Goal: Information Seeking & Learning: Check status

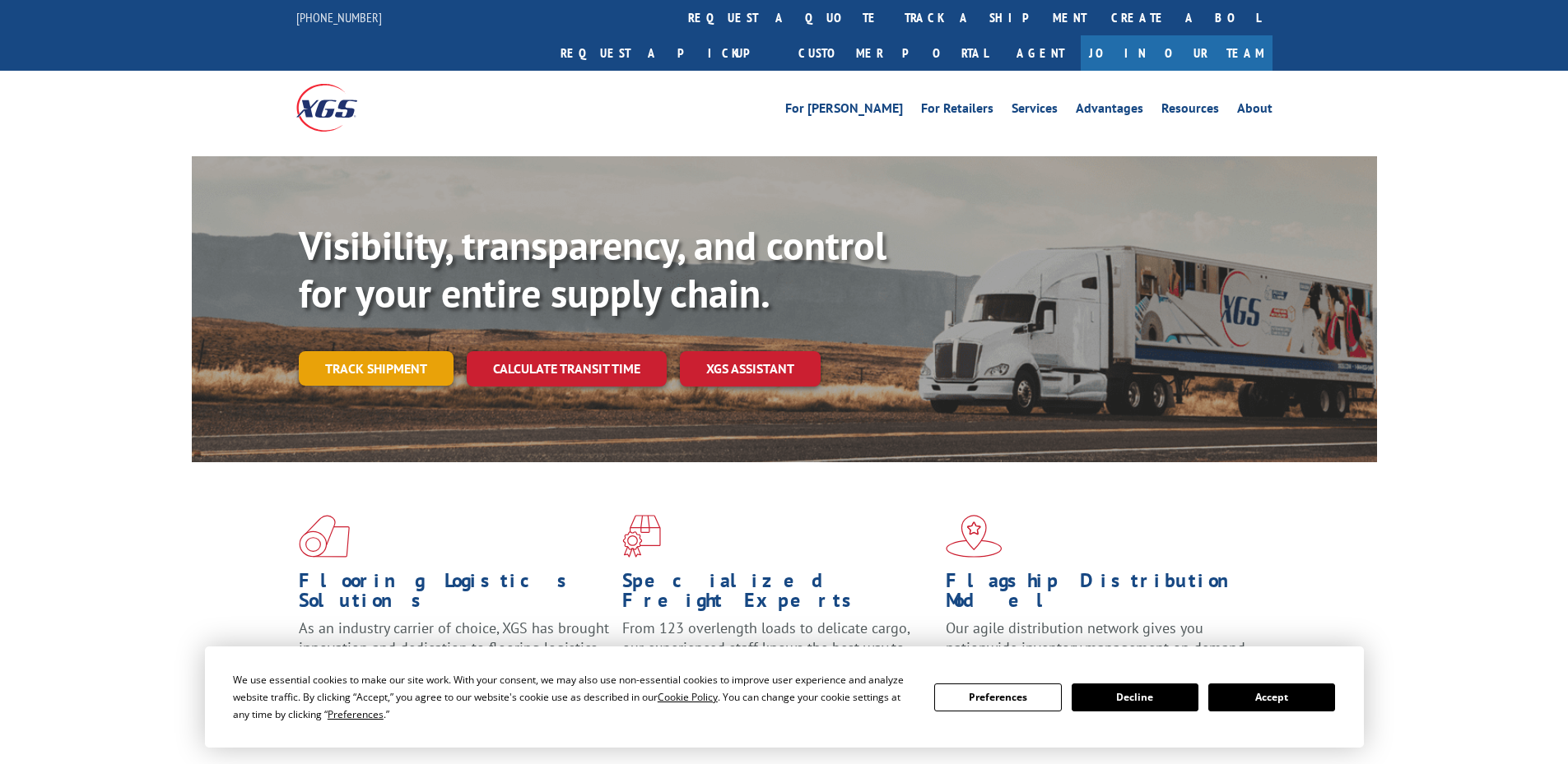
click at [404, 351] on link "Track shipment" at bounding box center [375, 368] width 154 height 35
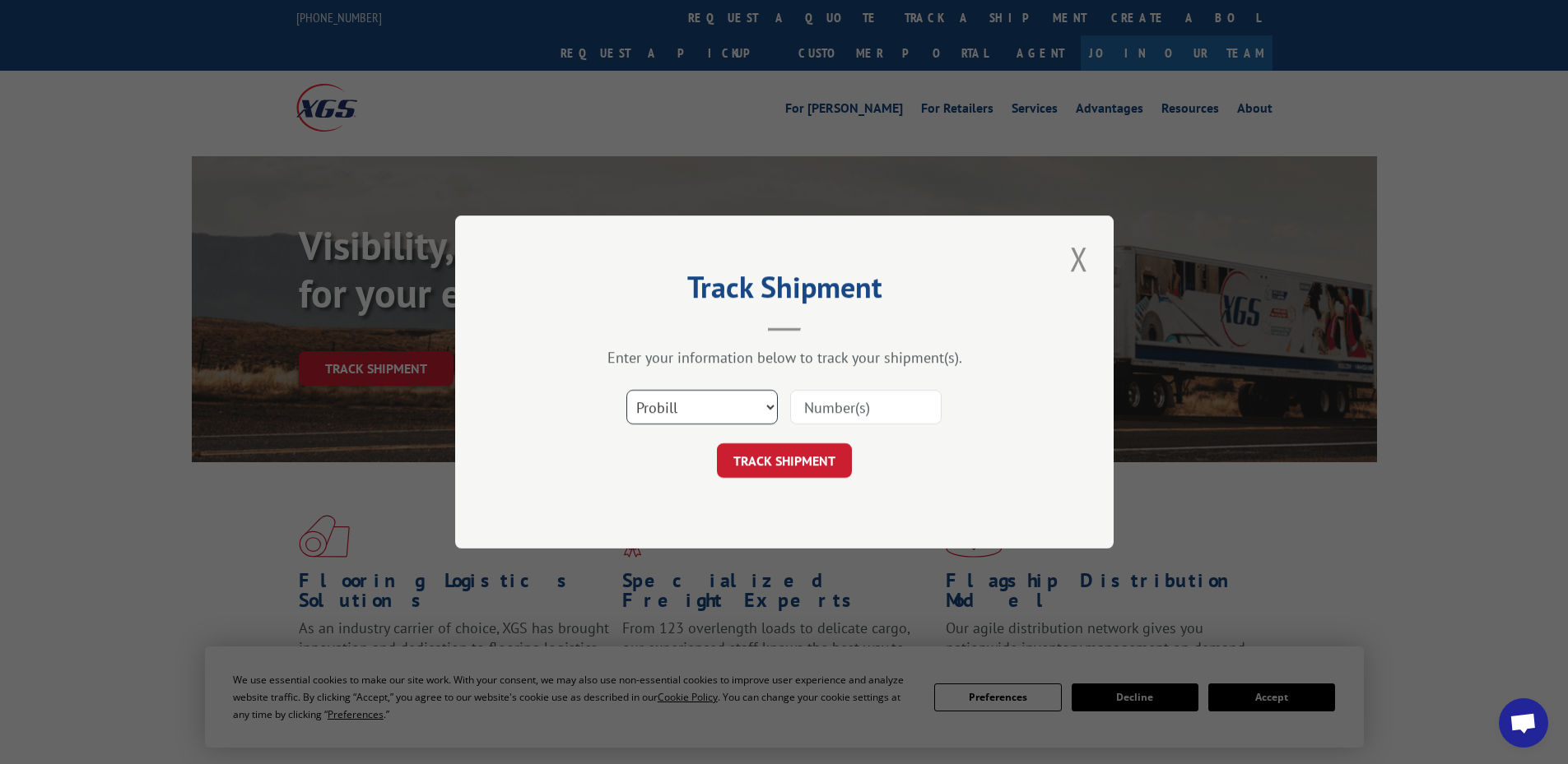
drag, startPoint x: 740, startPoint y: 396, endPoint x: 739, endPoint y: 420, distance: 24.0
click at [739, 408] on select "Select category... Probill BOL PO" at bounding box center [702, 407] width 152 height 35
select select "po"
click at [626, 390] on select "Select category... Probill BOL PO" at bounding box center [702, 407] width 152 height 35
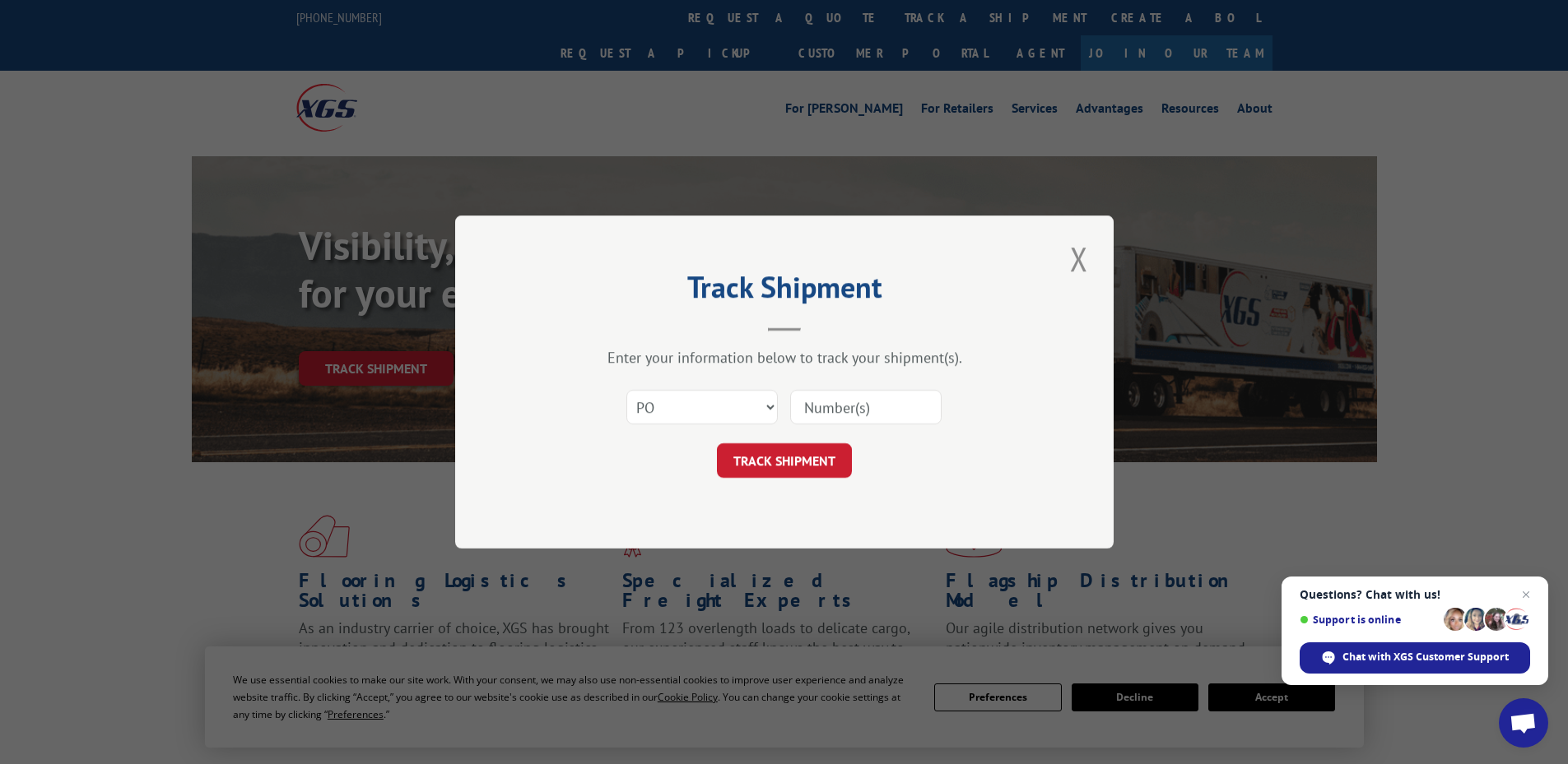
click at [822, 403] on input at bounding box center [866, 407] width 152 height 35
paste input "68536611"
type input "68536611"
click at [787, 458] on button "TRACK SHIPMENT" at bounding box center [784, 460] width 135 height 35
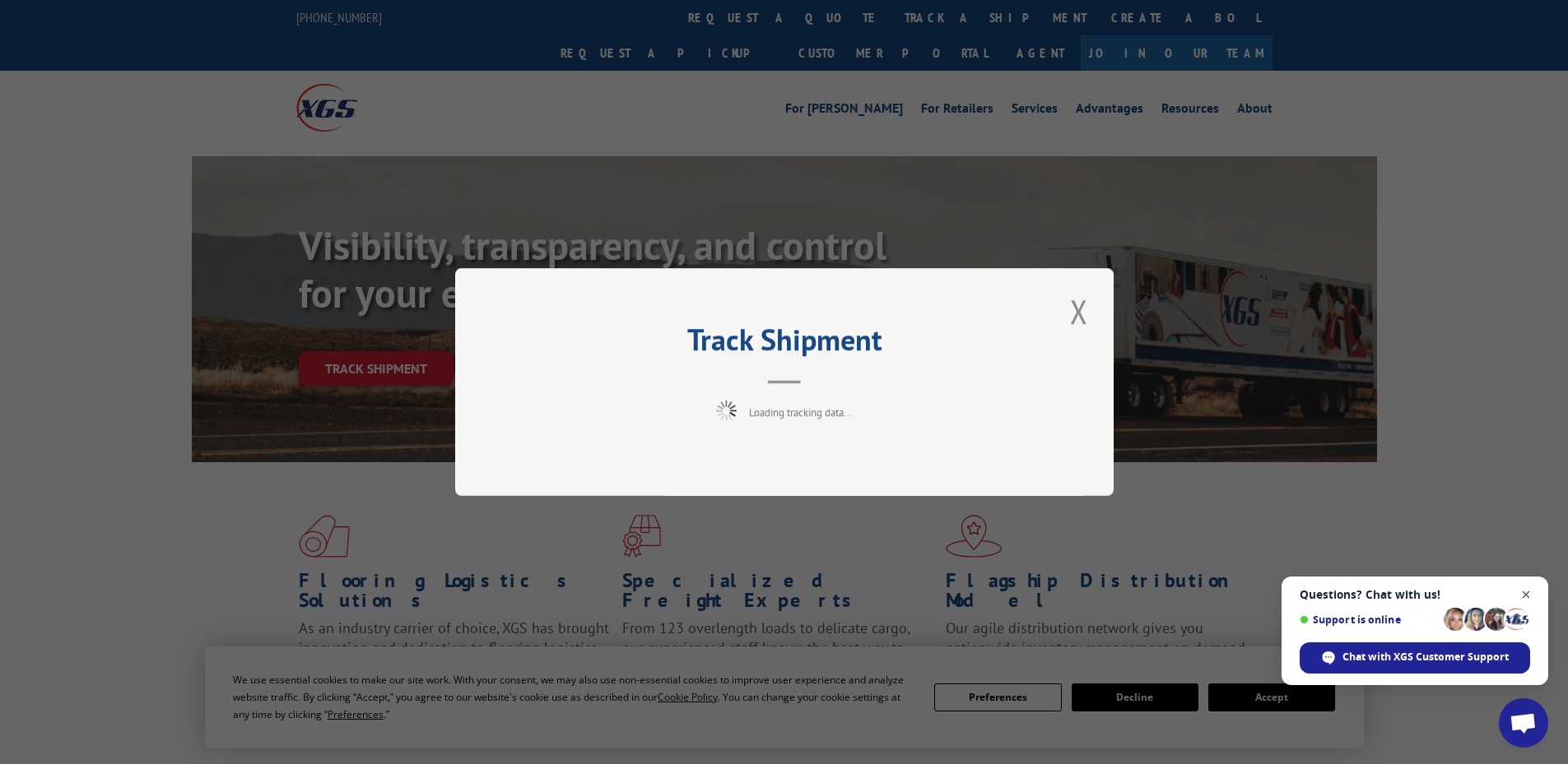
click at [1521, 593] on span "Open chat" at bounding box center [1526, 595] width 20 height 20
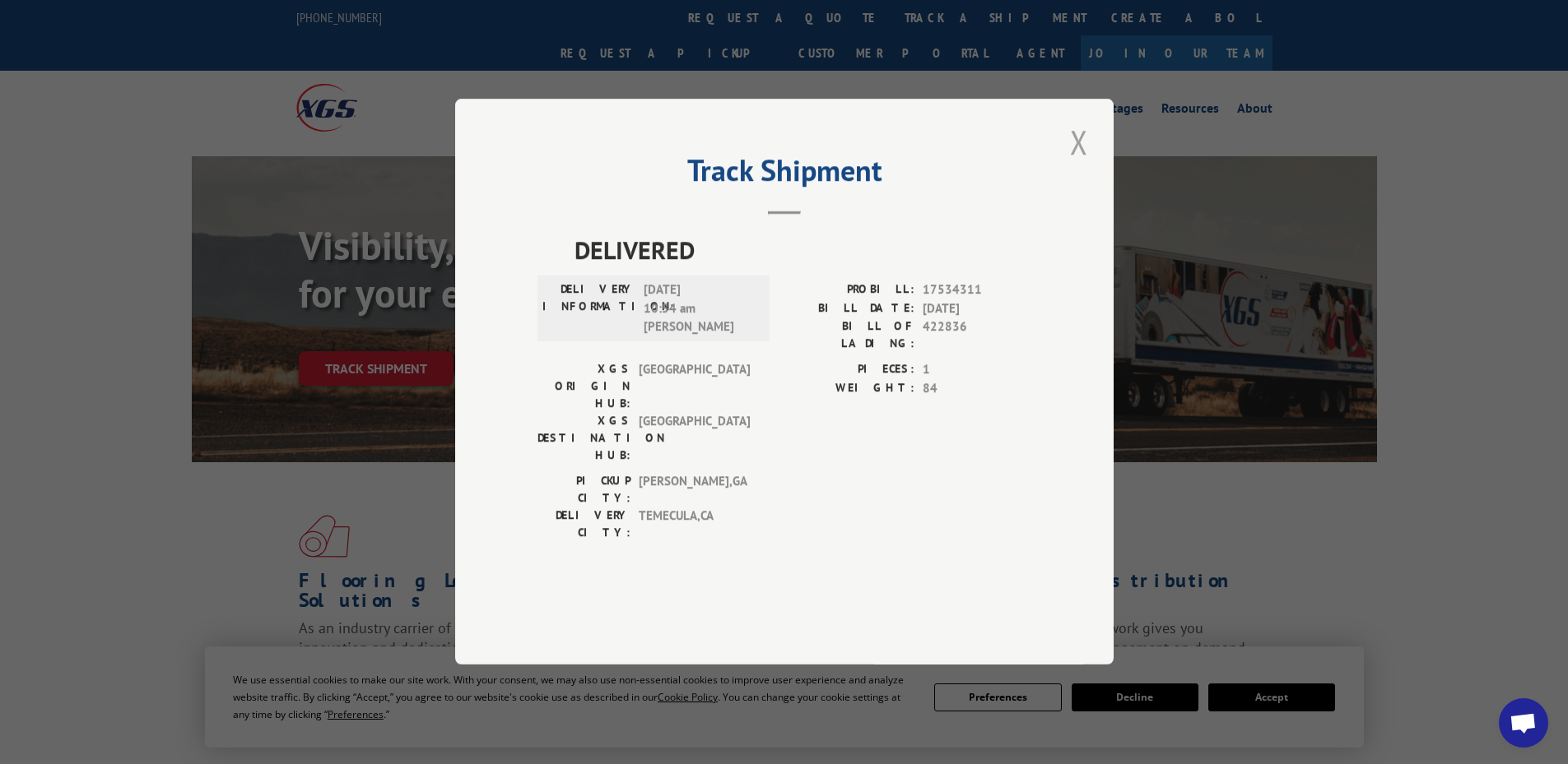
click at [1083, 165] on button "Close modal" at bounding box center [1079, 142] width 28 height 45
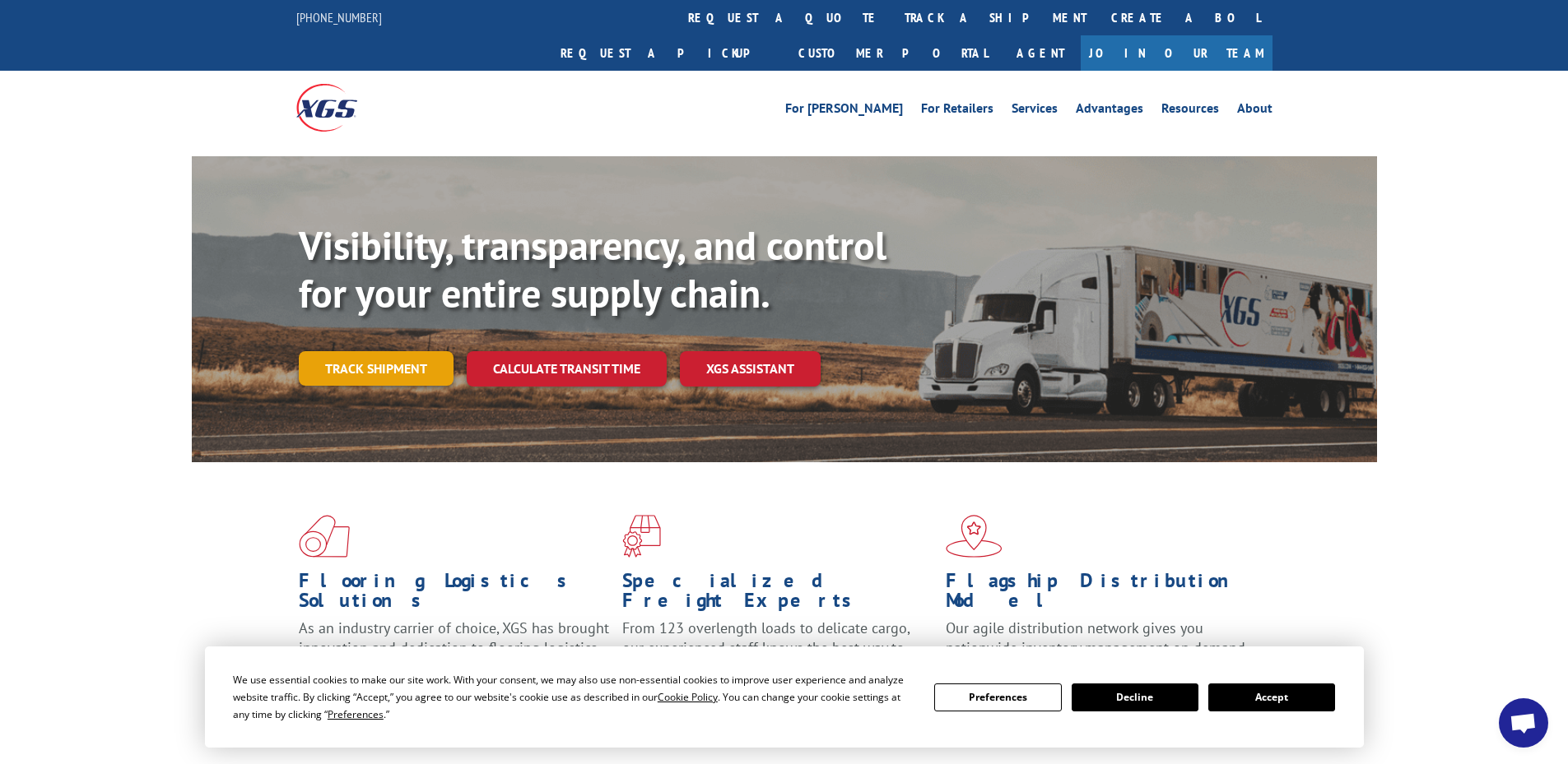
click at [404, 351] on link "Track shipment" at bounding box center [375, 368] width 154 height 35
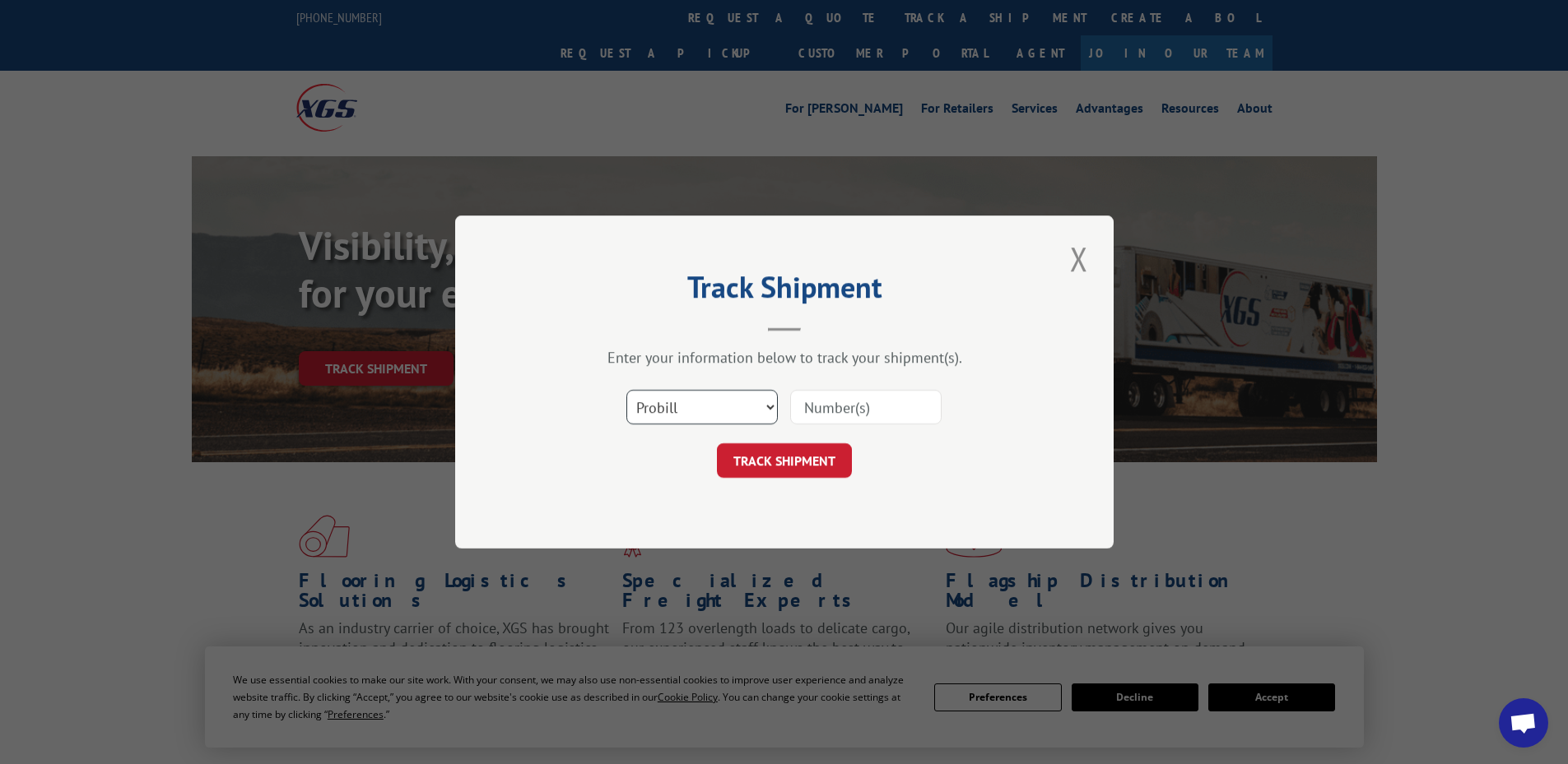
drag, startPoint x: 678, startPoint y: 401, endPoint x: 678, endPoint y: 411, distance: 10.0
click at [677, 403] on select "Select category... Probill BOL PO" at bounding box center [702, 407] width 152 height 35
select select "po"
click at [626, 390] on select "Select category... Probill BOL PO" at bounding box center [702, 407] width 152 height 35
paste input "68536636"
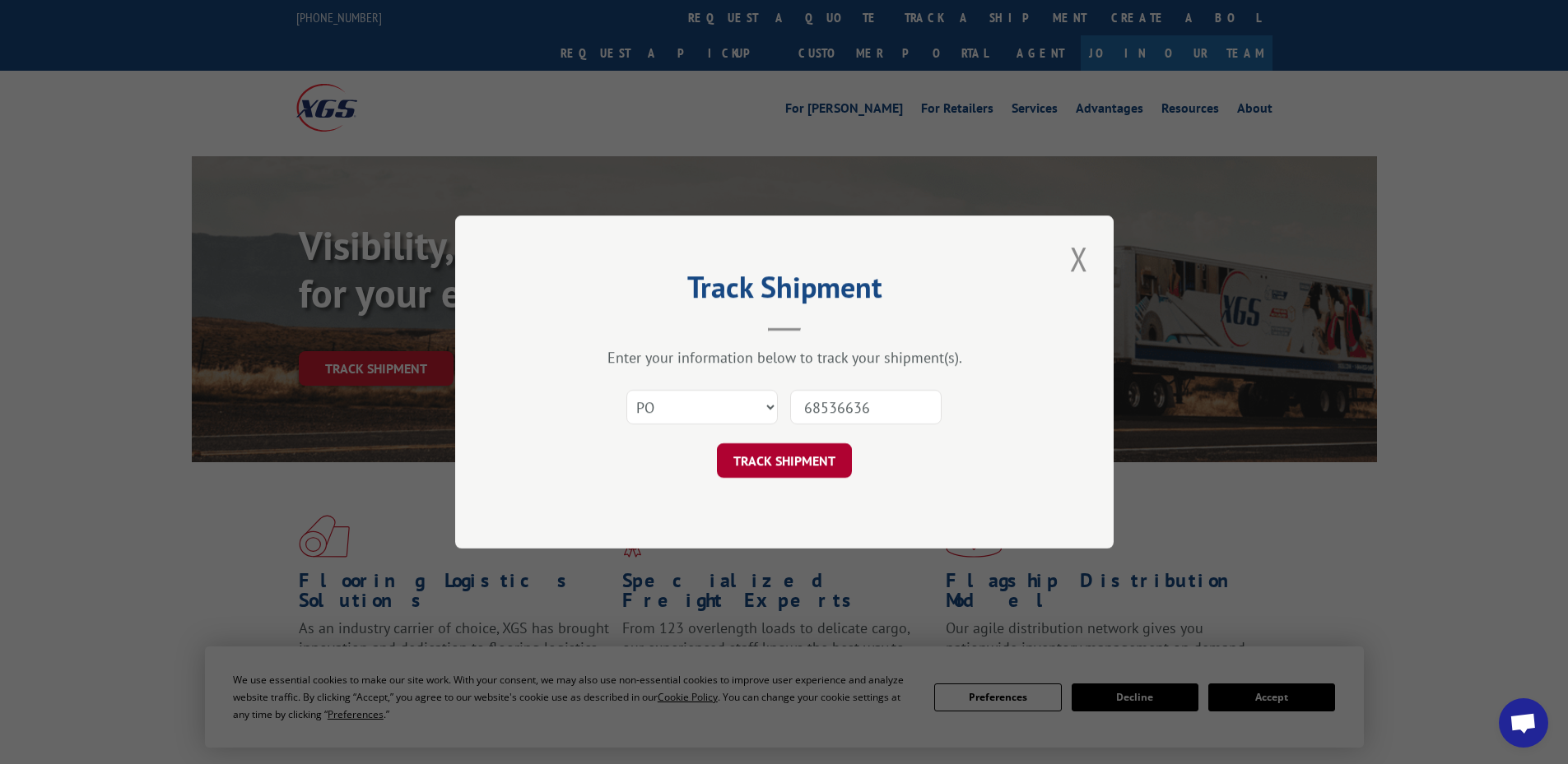
type input "68536636"
click at [780, 455] on button "TRACK SHIPMENT" at bounding box center [784, 460] width 135 height 35
